Goal: Information Seeking & Learning: Understand process/instructions

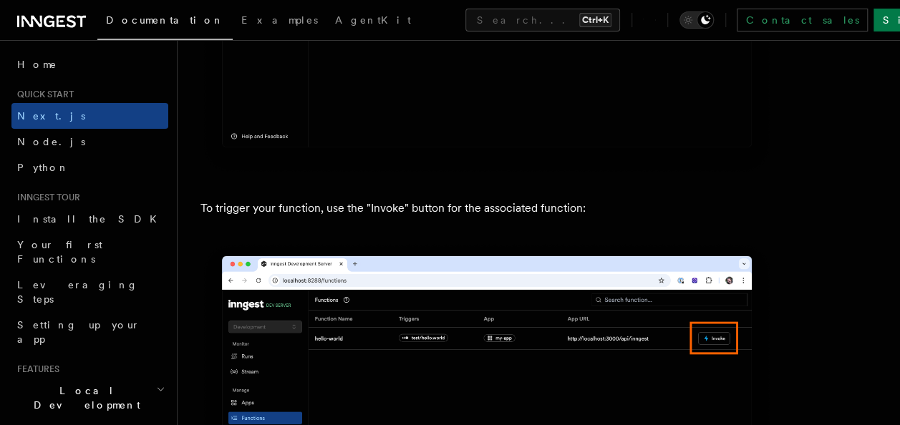
scroll to position [3722, 0]
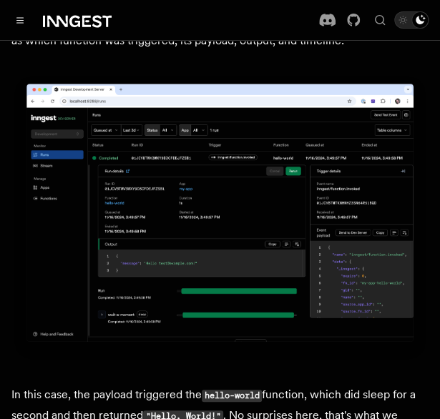
scroll to position [5082, 0]
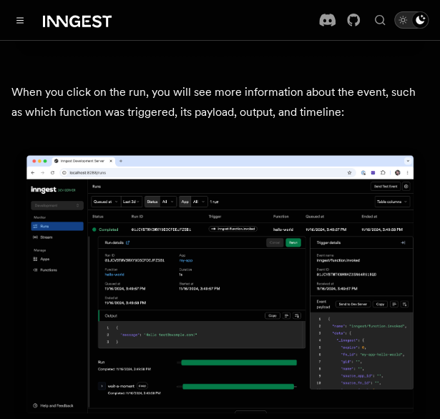
click at [405, 12] on button "Toggle dark mode" at bounding box center [411, 19] width 34 height 17
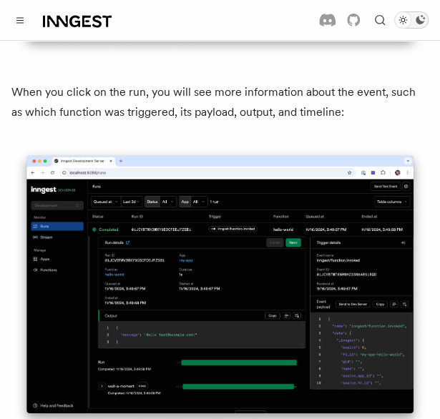
click at [405, 12] on div "Toggle dark mode" at bounding box center [402, 19] width 17 height 17
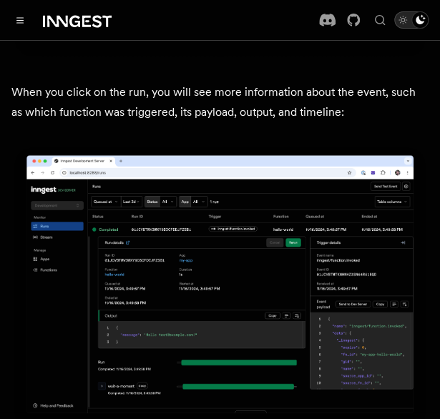
click at [405, 12] on button "Toggle dark mode" at bounding box center [411, 19] width 34 height 17
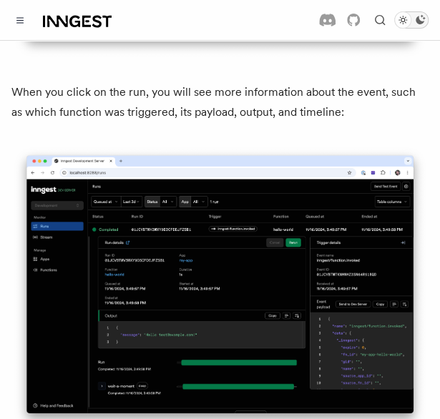
click at [405, 12] on div "Toggle dark mode" at bounding box center [402, 19] width 17 height 17
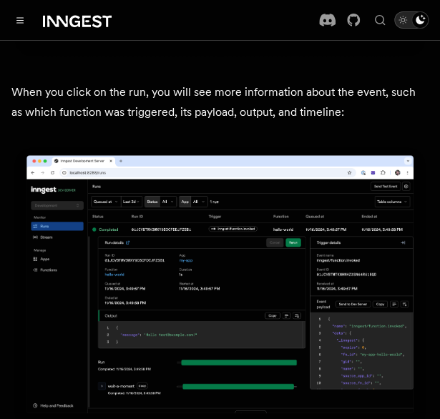
click at [405, 12] on button "Toggle dark mode" at bounding box center [411, 19] width 34 height 17
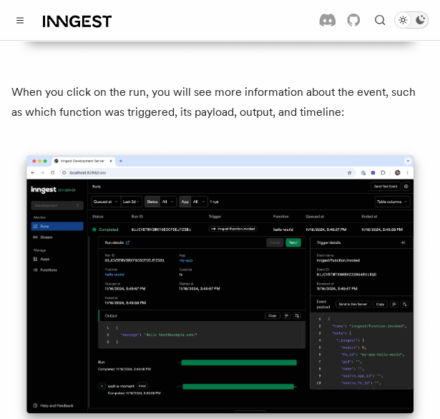
click at [405, 12] on div "Toggle dark mode" at bounding box center [402, 19] width 17 height 17
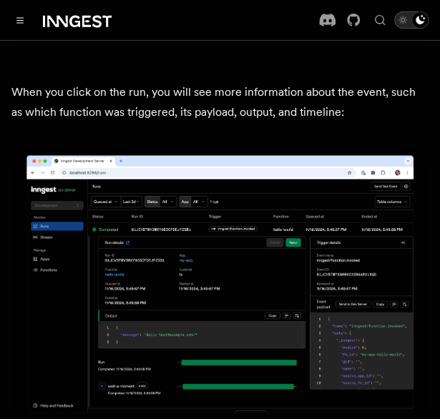
click at [405, 12] on button "Toggle dark mode" at bounding box center [411, 19] width 34 height 17
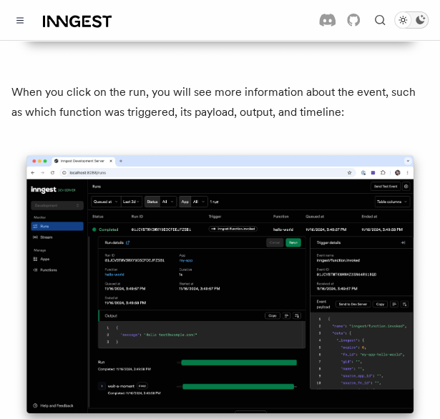
click at [405, 12] on div "Toggle dark mode" at bounding box center [402, 19] width 17 height 17
